Goal: Information Seeking & Learning: Learn about a topic

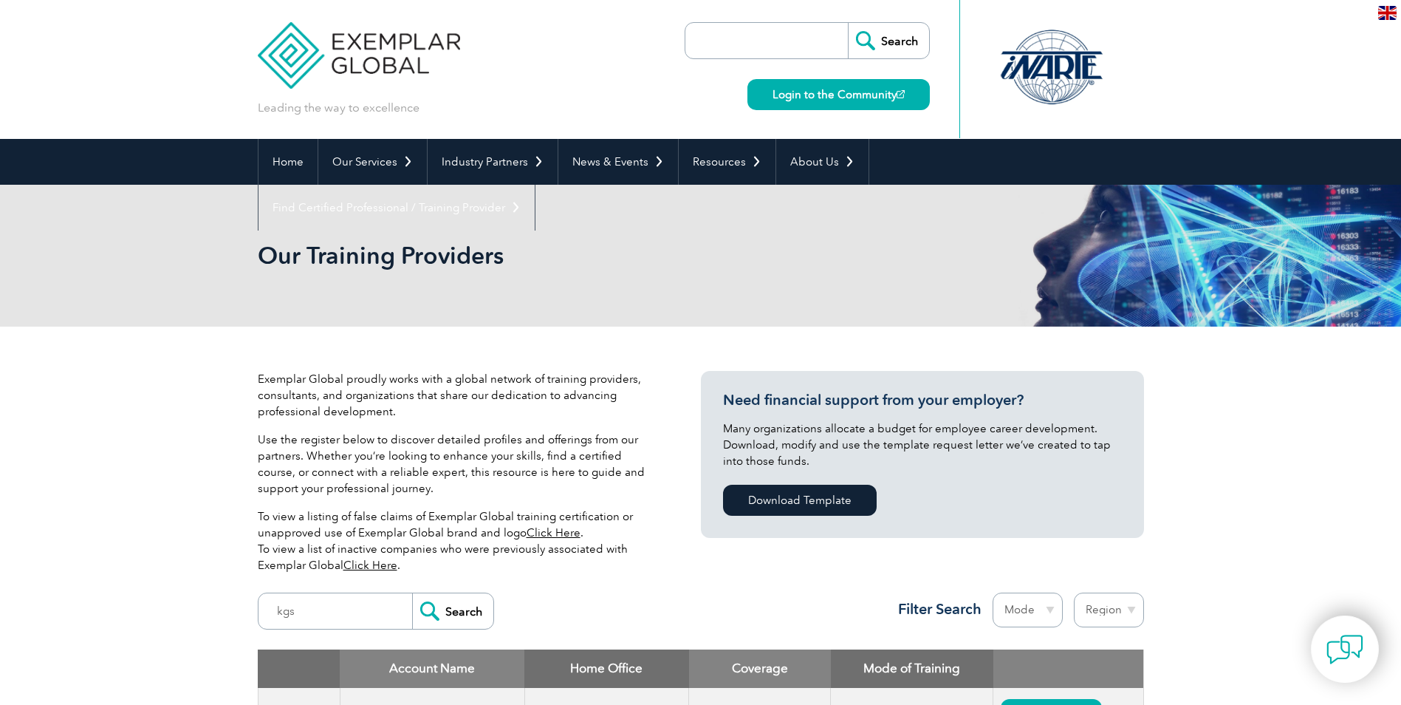
scroll to position [74, 0]
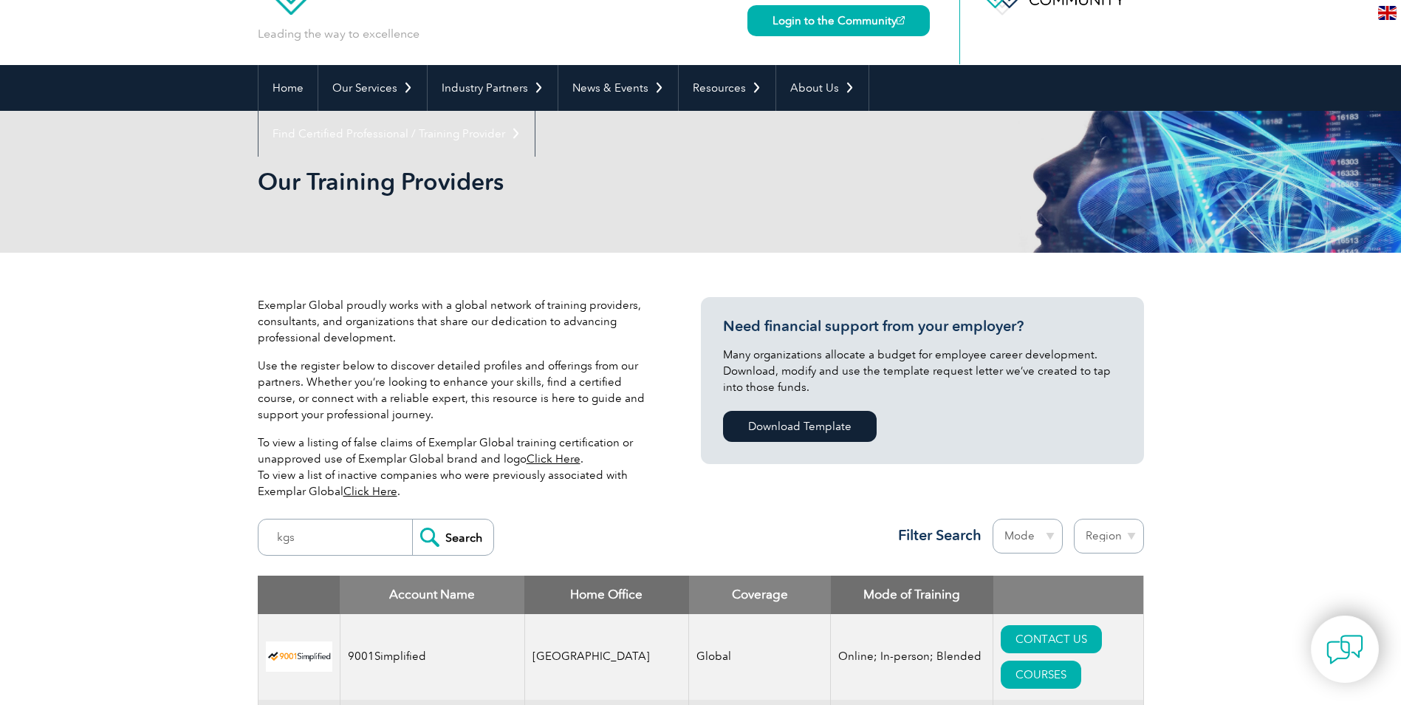
type input "kgs"
click at [463, 541] on input "Search" at bounding box center [452, 536] width 81 height 35
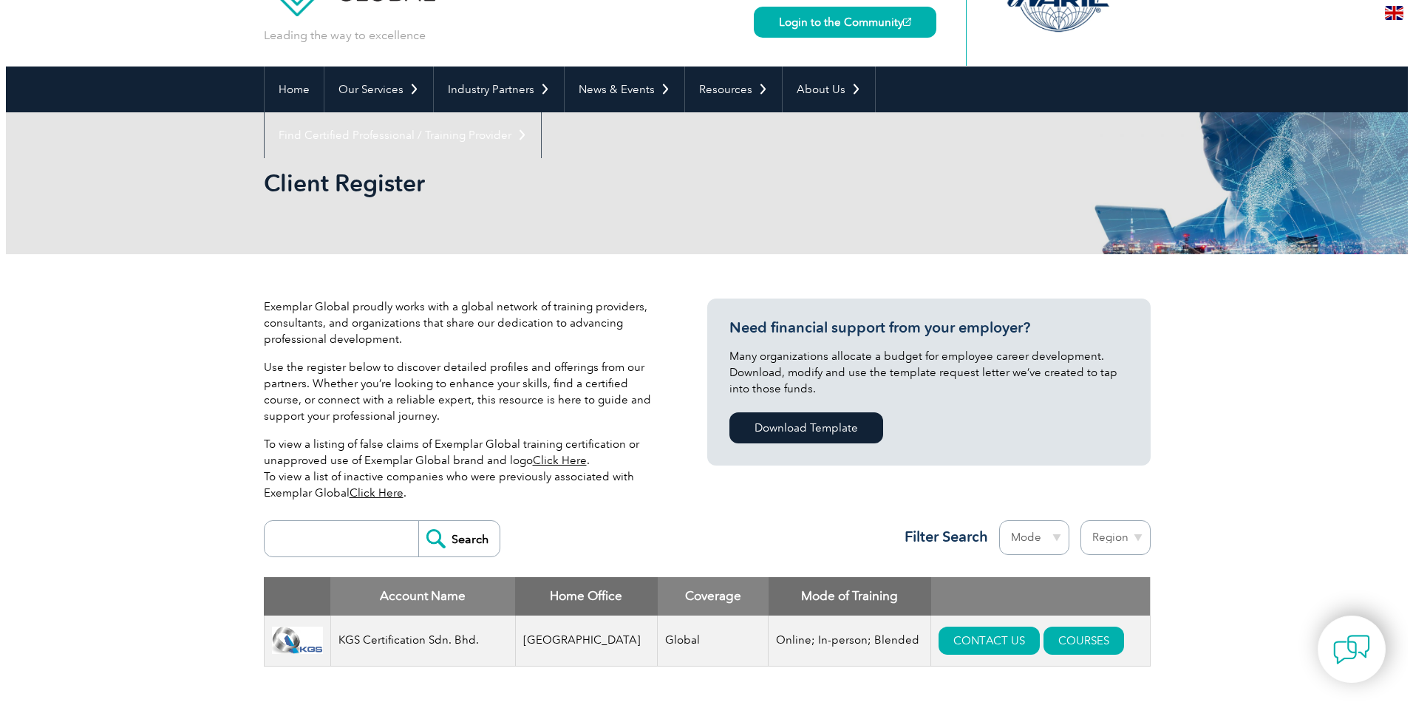
scroll to position [74, 0]
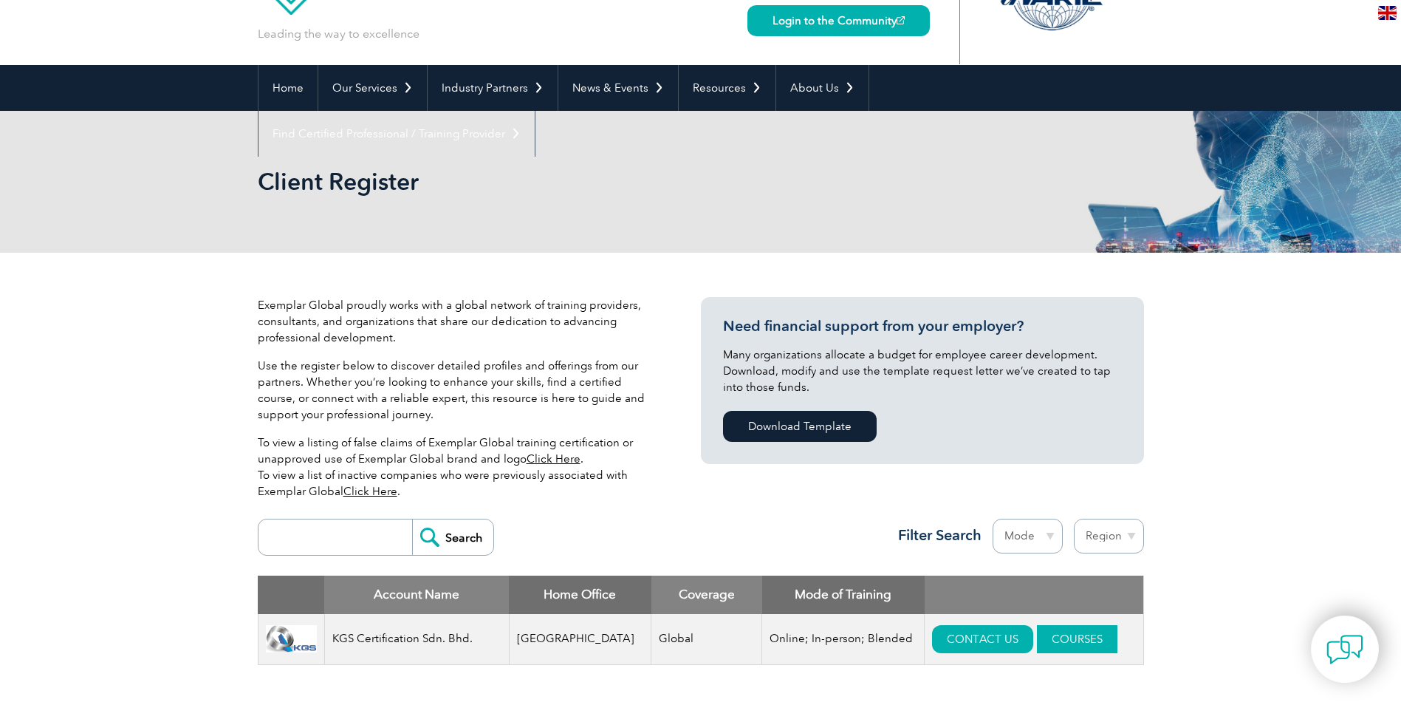
click at [1047, 637] on link "COURSES" at bounding box center [1077, 639] width 81 height 28
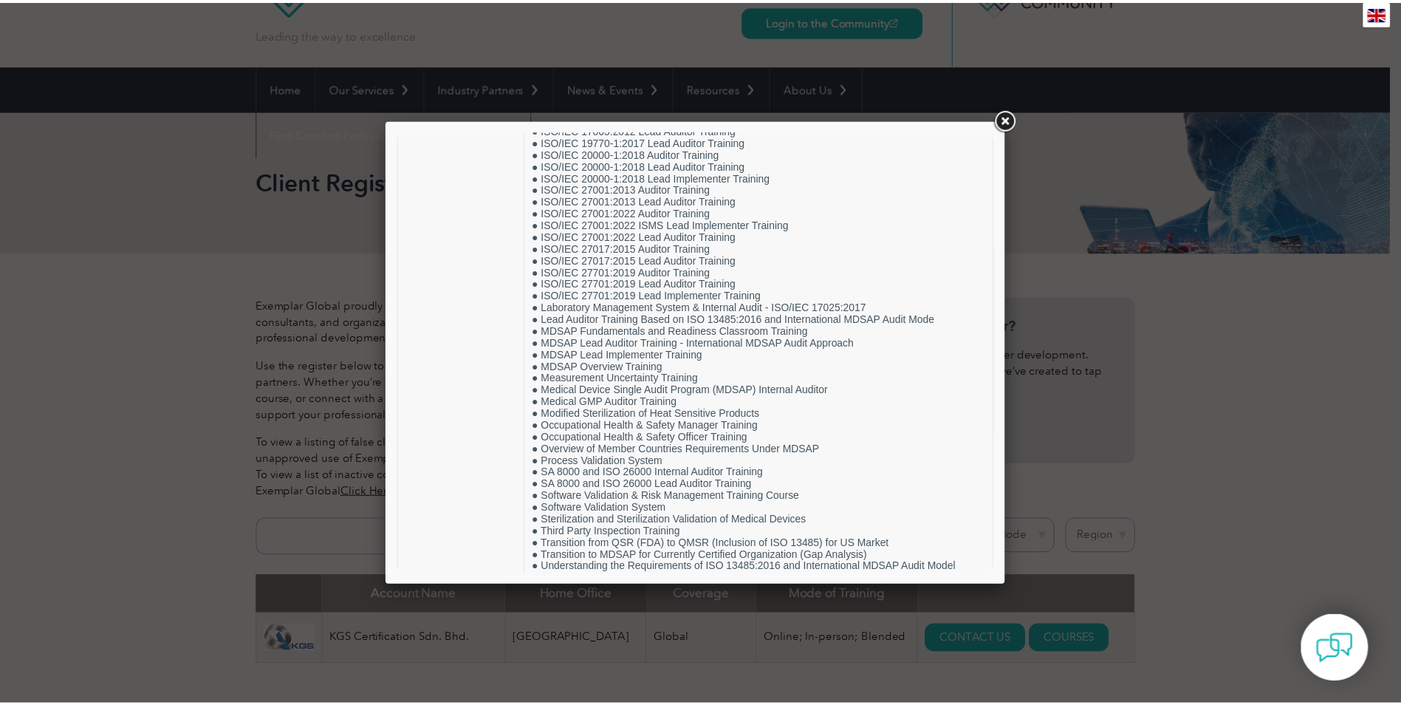
scroll to position [1449, 0]
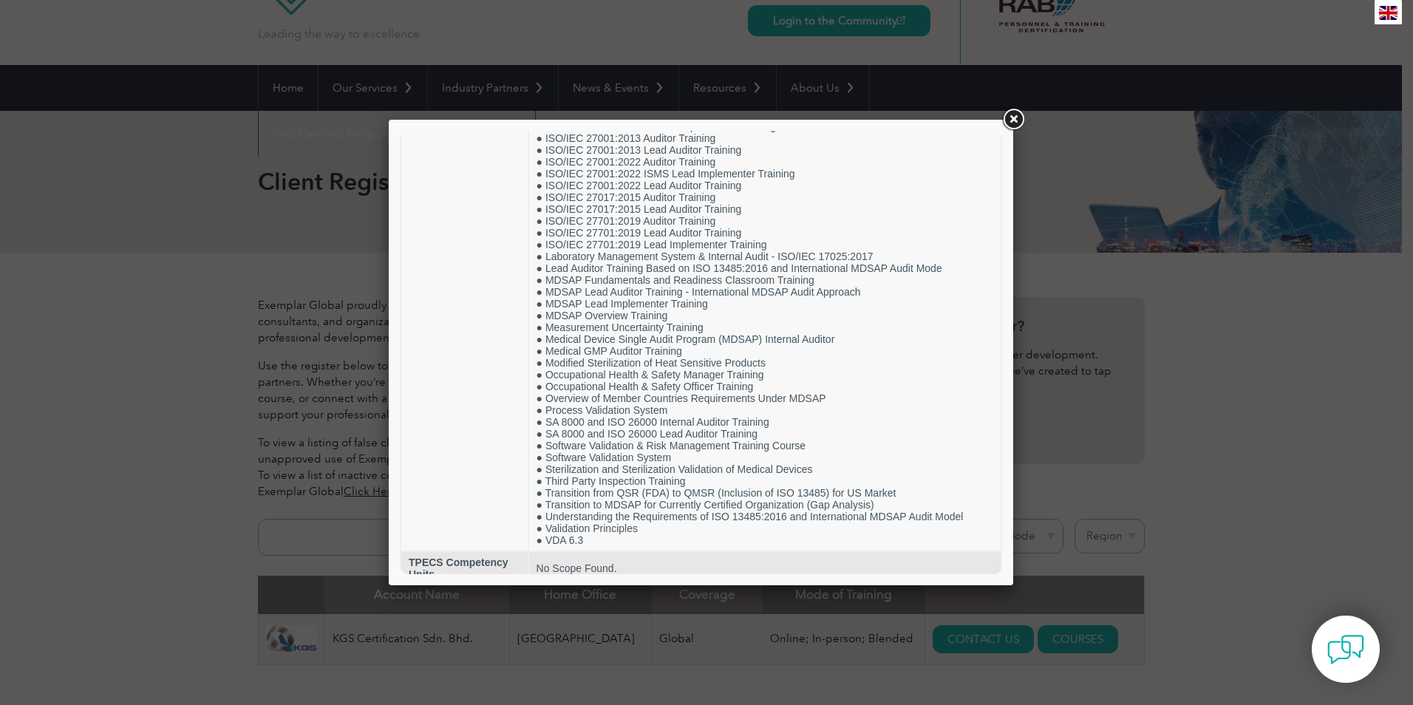
click at [1016, 117] on link at bounding box center [1013, 119] width 27 height 27
